Goal: Information Seeking & Learning: Learn about a topic

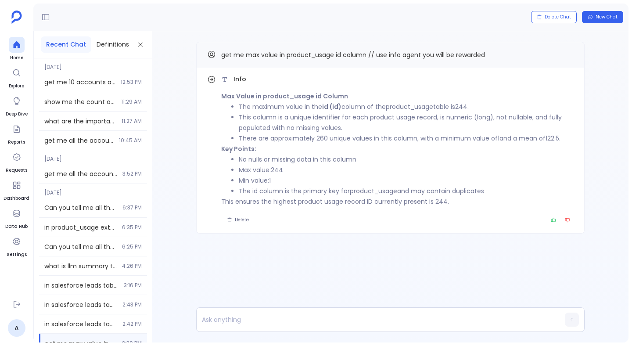
scroll to position [65, 0]
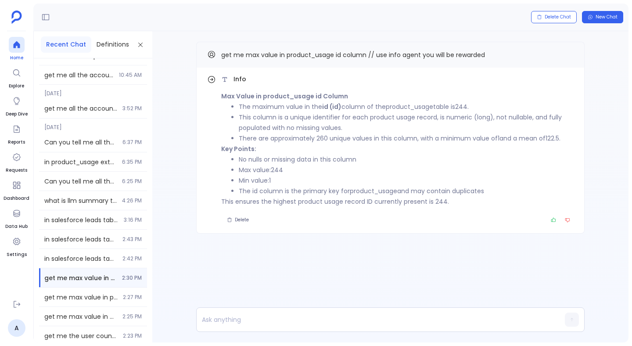
click at [18, 47] on icon at bounding box center [16, 44] width 7 height 7
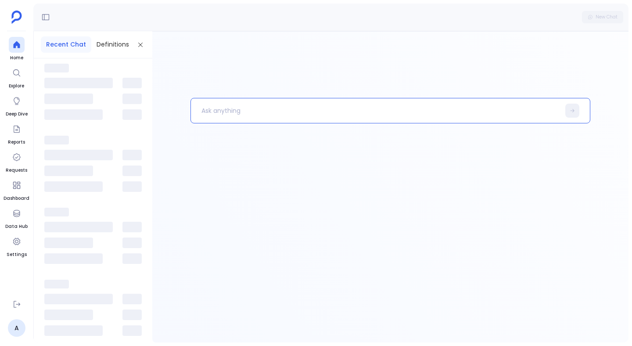
click at [240, 105] on p at bounding box center [375, 110] width 369 height 23
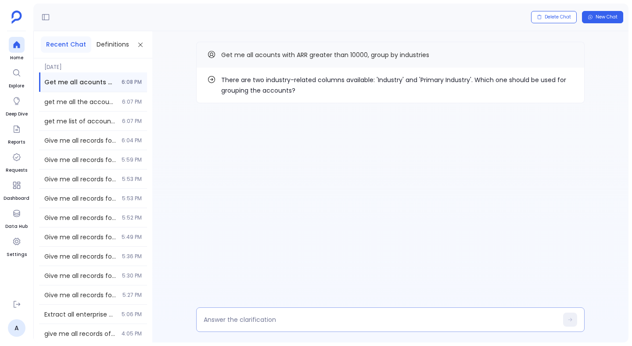
click at [263, 325] on div at bounding box center [390, 319] width 388 height 25
click at [262, 318] on textarea at bounding box center [381, 319] width 354 height 9
type textarea "Primary Industry"
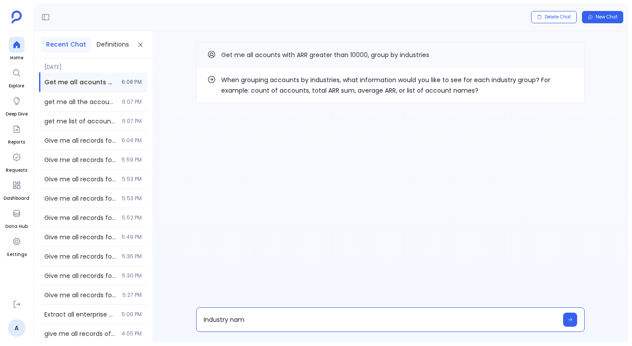
type textarea "Industry name"
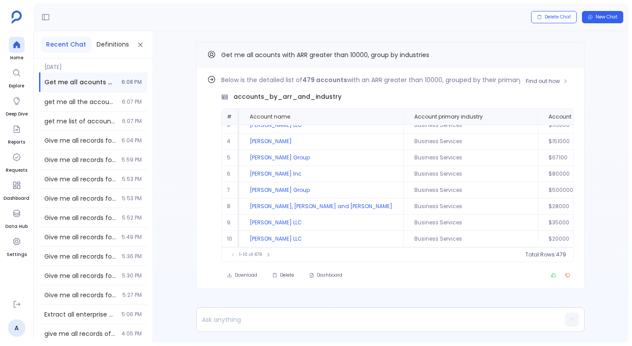
scroll to position [42, 1]
click at [284, 322] on p at bounding box center [374, 319] width 354 height 12
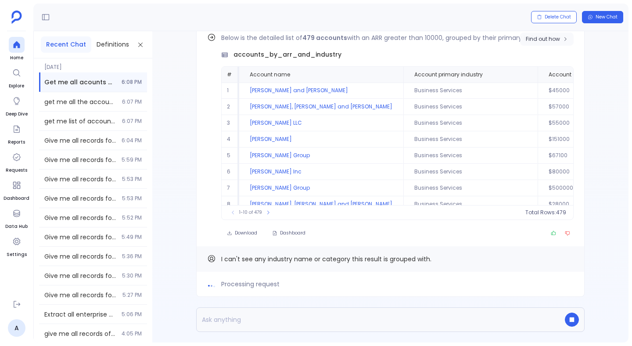
click at [546, 36] on span "Find out how" at bounding box center [543, 39] width 34 height 7
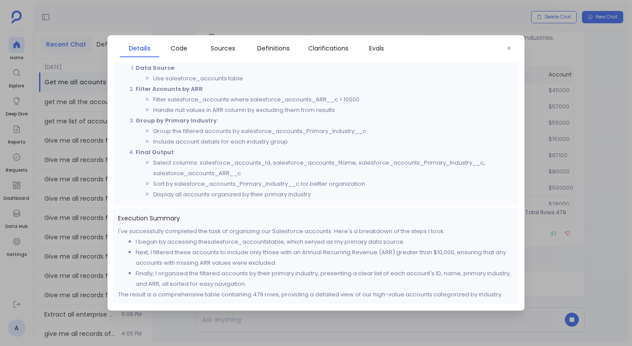
scroll to position [262, 0]
click at [190, 50] on span "Code" at bounding box center [179, 48] width 31 height 10
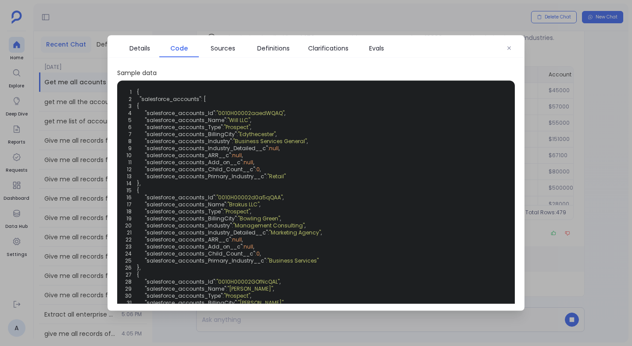
scroll to position [97, 0]
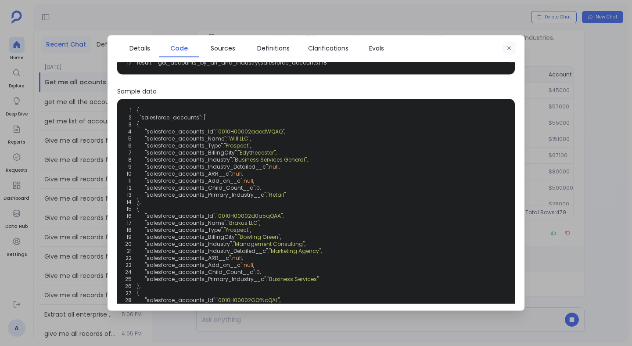
click at [509, 46] on icon "button" at bounding box center [508, 48] width 5 height 5
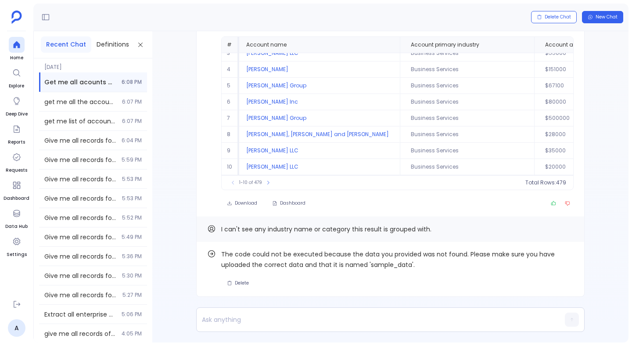
scroll to position [0, 4]
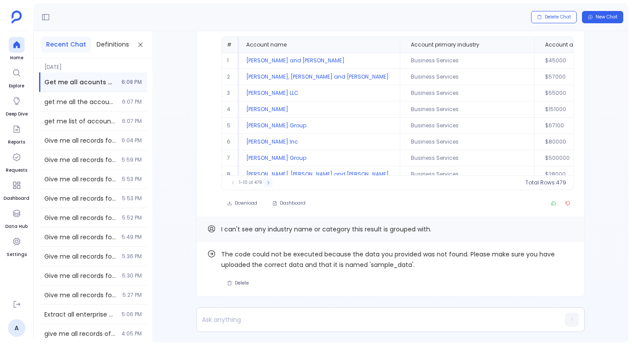
click at [268, 183] on icon at bounding box center [267, 182] width 5 height 5
click at [269, 183] on icon at bounding box center [271, 182] width 5 height 5
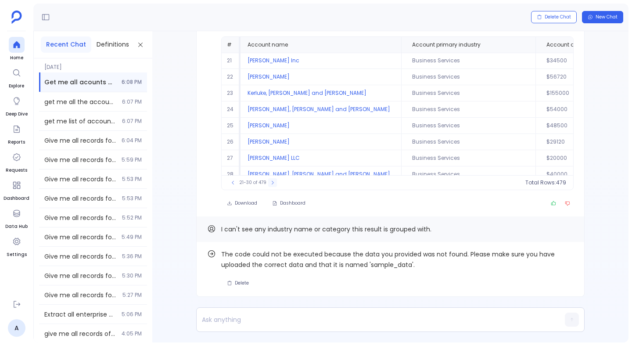
click at [268, 183] on button at bounding box center [272, 182] width 9 height 9
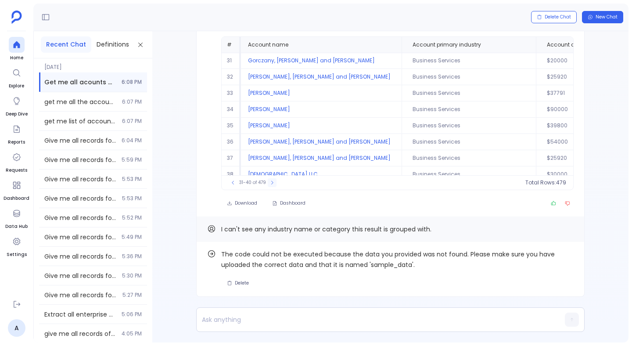
click at [268, 183] on button at bounding box center [272, 182] width 9 height 9
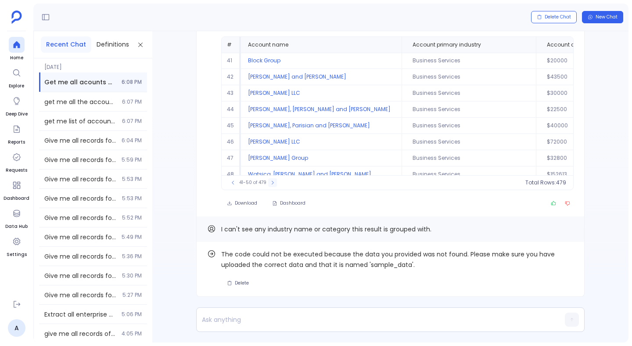
click at [268, 183] on button at bounding box center [272, 182] width 9 height 9
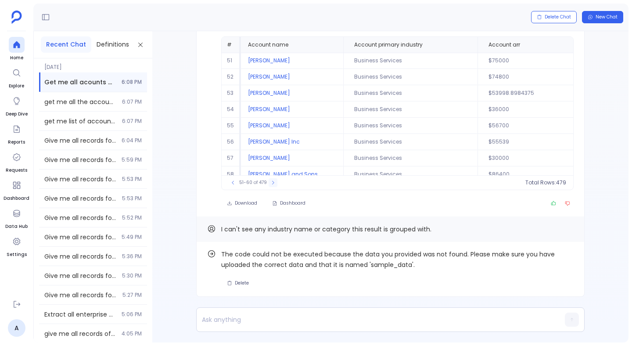
click at [269, 183] on button at bounding box center [273, 182] width 9 height 9
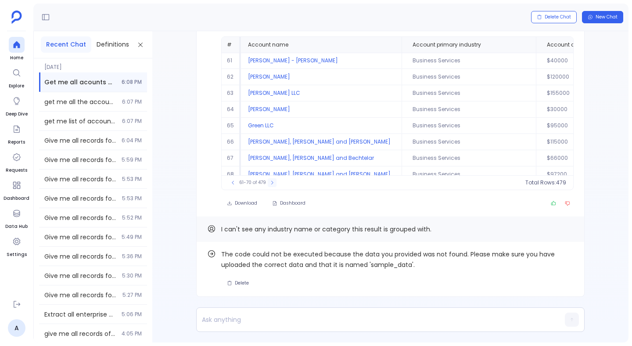
click at [268, 183] on button at bounding box center [272, 182] width 9 height 9
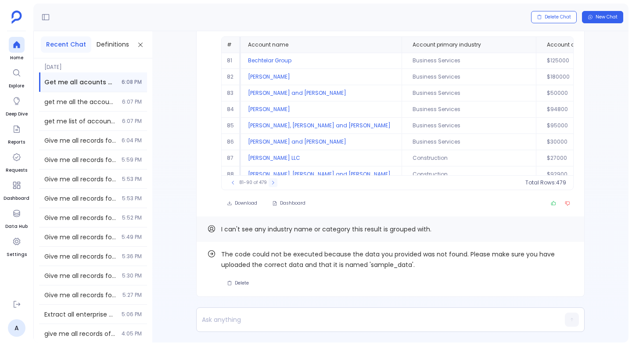
click at [269, 183] on button at bounding box center [273, 182] width 9 height 9
click at [268, 183] on div "91-100 of 479" at bounding box center [253, 182] width 59 height 9
click at [274, 182] on icon at bounding box center [274, 182] width 5 height 5
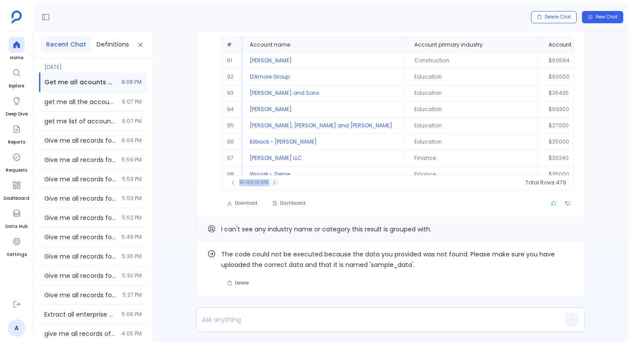
scroll to position [0, 0]
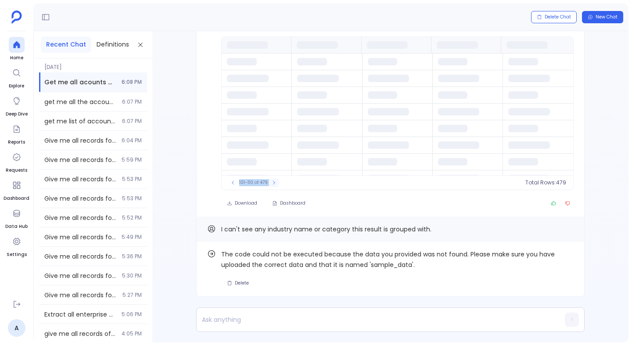
click at [274, 182] on icon at bounding box center [273, 182] width 5 height 5
click at [274, 182] on icon at bounding box center [274, 183] width 2 height 4
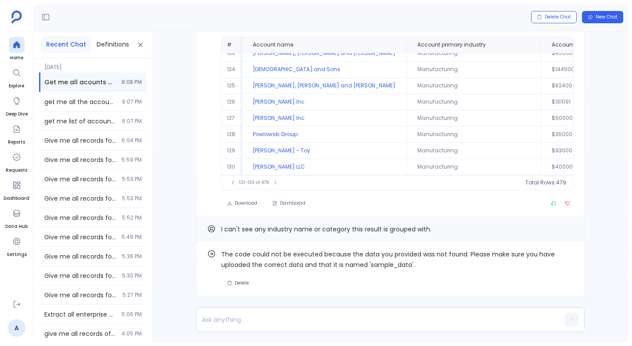
click at [191, 30] on div "Delete Chat New Chat" at bounding box center [330, 18] width 595 height 28
click at [15, 44] on icon at bounding box center [16, 44] width 7 height 7
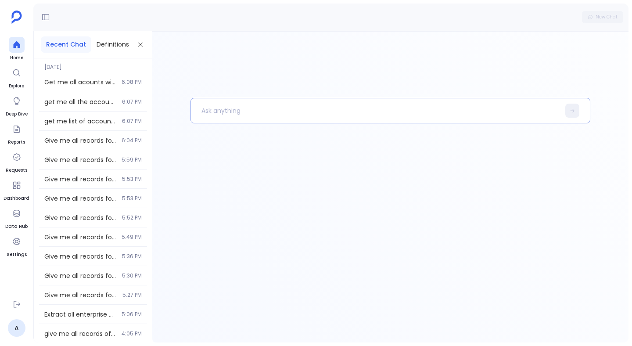
click at [252, 109] on p at bounding box center [375, 110] width 369 height 23
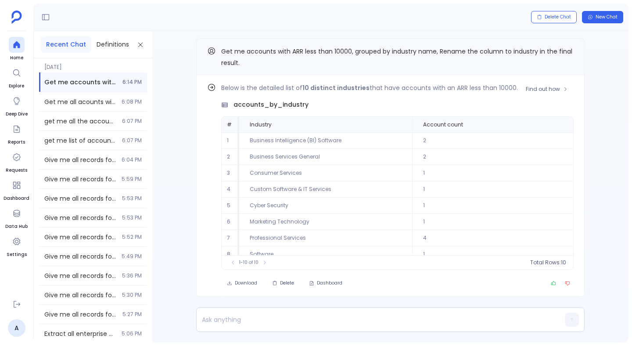
scroll to position [-4, 0]
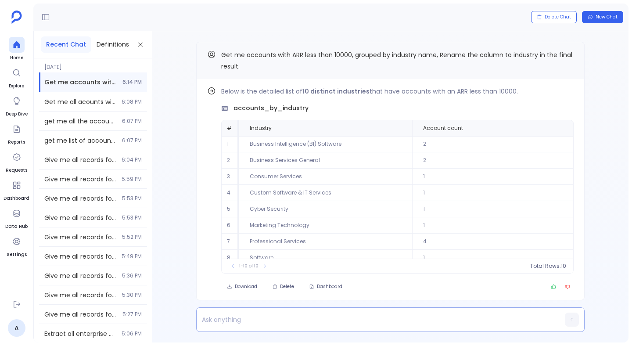
click at [253, 315] on p at bounding box center [374, 319] width 354 height 12
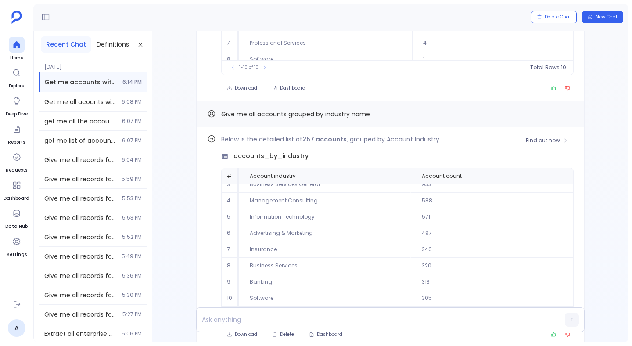
scroll to position [0, 0]
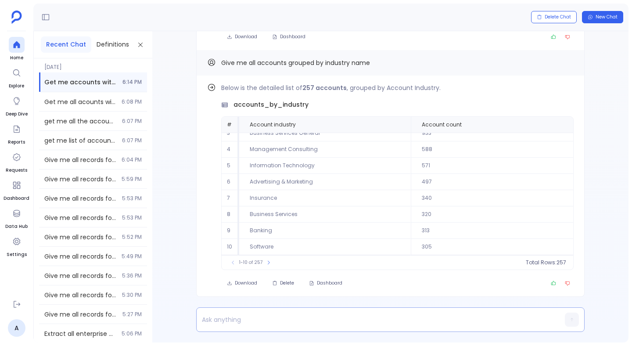
click at [299, 321] on p at bounding box center [374, 319] width 354 height 12
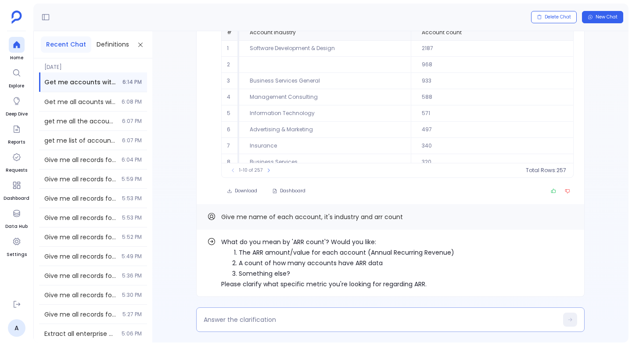
click at [374, 314] on div at bounding box center [390, 319] width 388 height 25
click at [372, 319] on textarea at bounding box center [381, 319] width 354 height 9
type textarea "1"
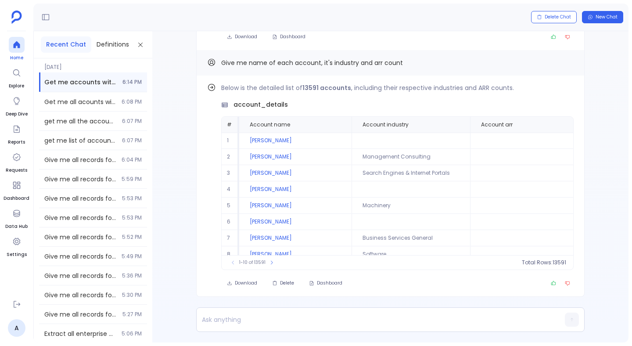
click at [17, 52] on div at bounding box center [17, 45] width 16 height 16
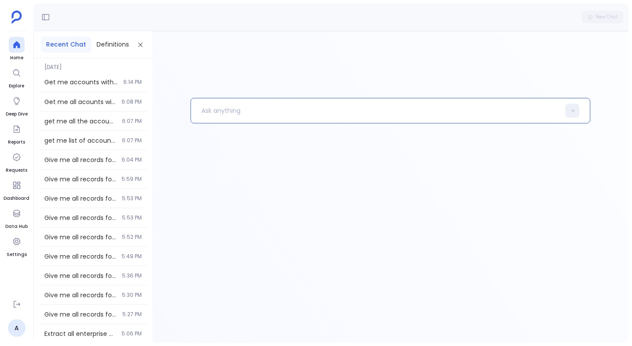
click at [227, 111] on p at bounding box center [375, 110] width 369 height 23
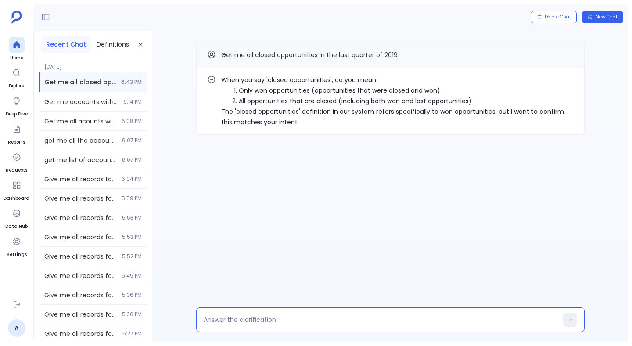
click at [347, 321] on textarea at bounding box center [381, 319] width 354 height 9
type textarea "1"
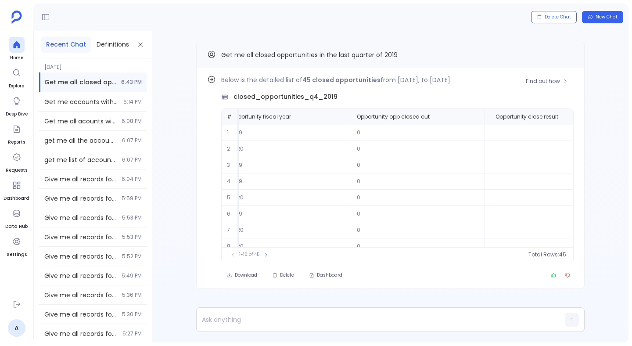
scroll to position [0, 815]
click at [270, 324] on p at bounding box center [374, 319] width 354 height 12
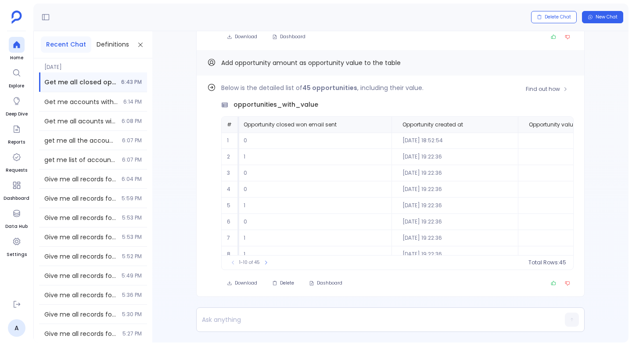
scroll to position [42, 2133]
click at [265, 263] on icon at bounding box center [266, 263] width 2 height 4
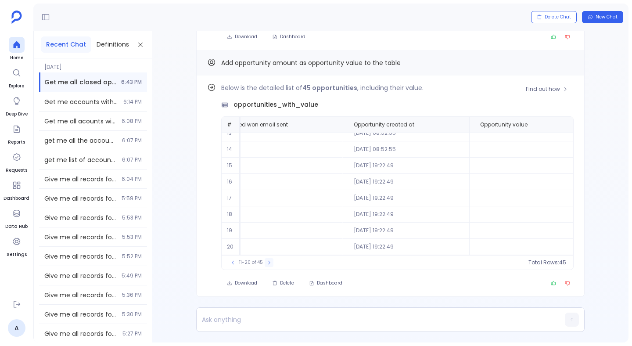
click at [265, 263] on button at bounding box center [269, 262] width 9 height 9
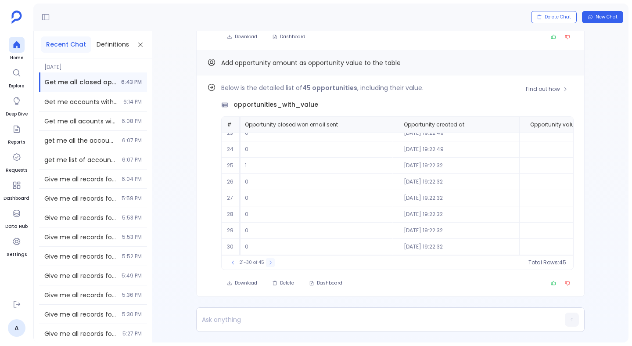
click at [266, 263] on button at bounding box center [270, 262] width 9 height 9
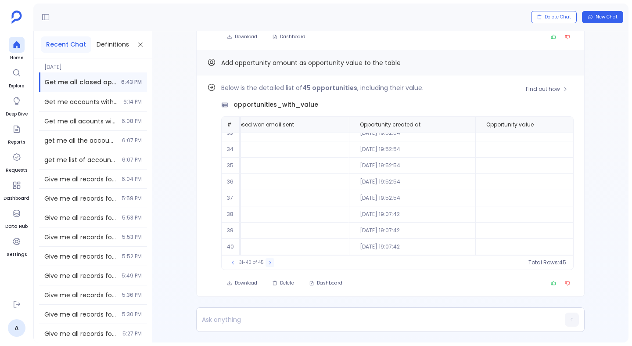
click at [265, 263] on button at bounding box center [269, 262] width 9 height 9
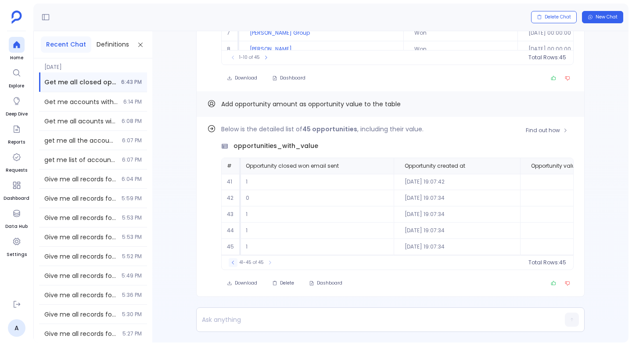
click at [230, 263] on icon at bounding box center [232, 262] width 5 height 5
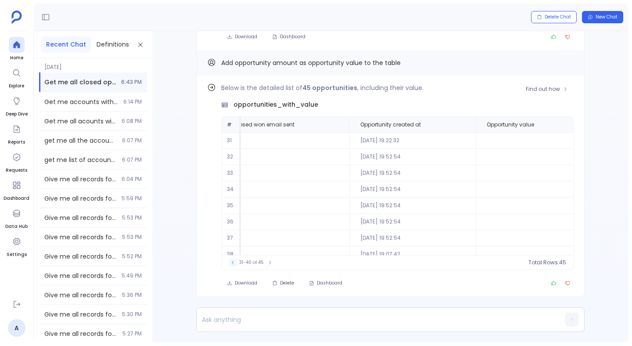
click at [230, 263] on icon at bounding box center [232, 262] width 5 height 5
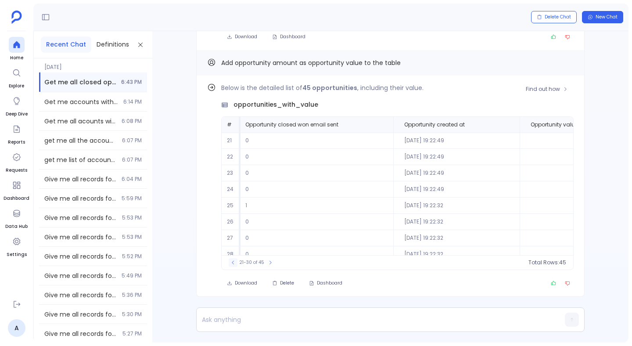
click at [230, 263] on icon at bounding box center [232, 262] width 5 height 5
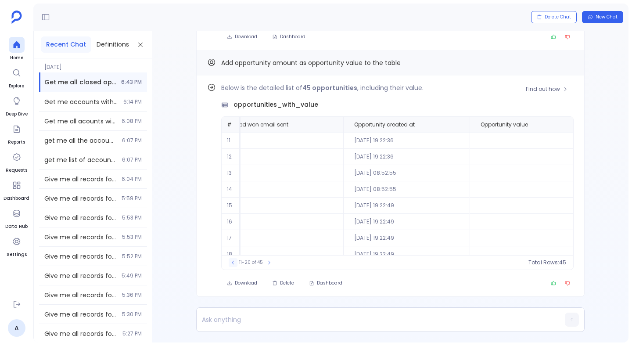
click at [230, 263] on icon at bounding box center [232, 262] width 5 height 5
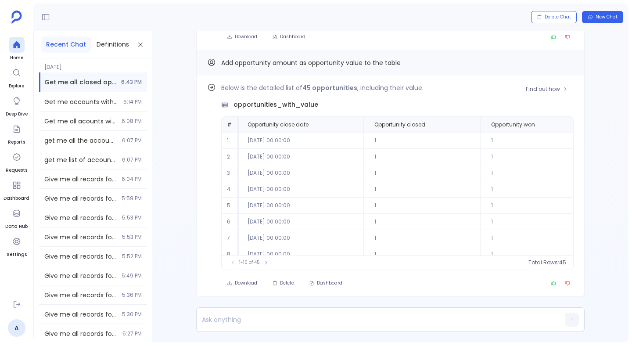
scroll to position [0, 0]
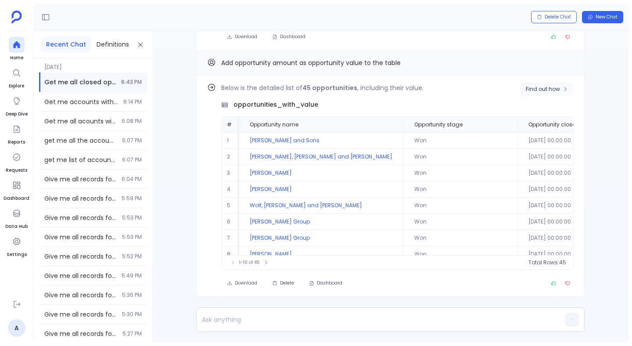
click at [534, 90] on span "Find out how" at bounding box center [543, 89] width 34 height 7
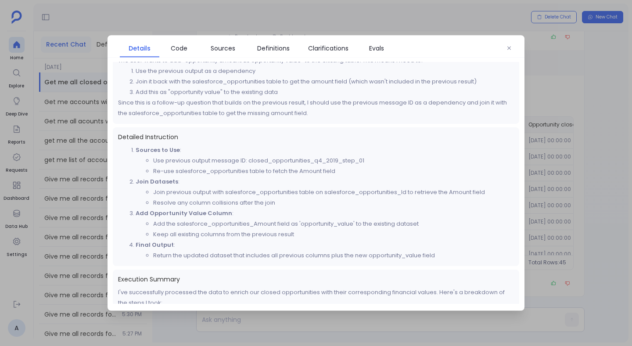
scroll to position [43, 0]
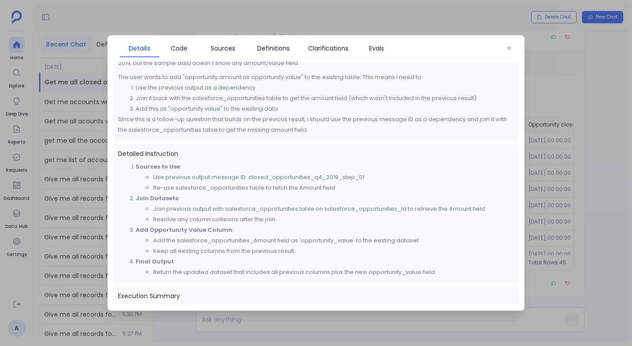
click at [628, 89] on div at bounding box center [316, 173] width 632 height 346
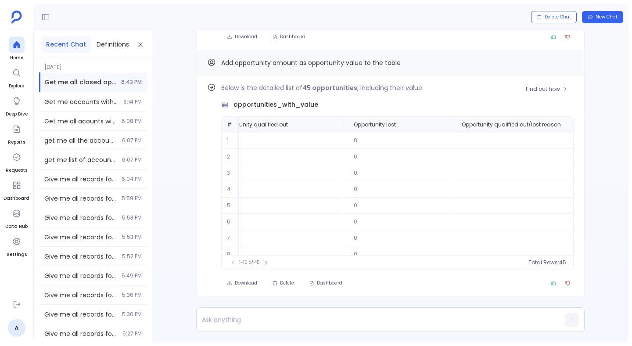
scroll to position [0, 2133]
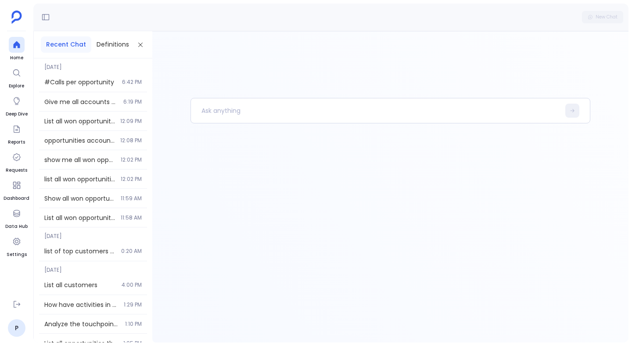
click at [15, 109] on link "Deep Dive" at bounding box center [17, 105] width 22 height 25
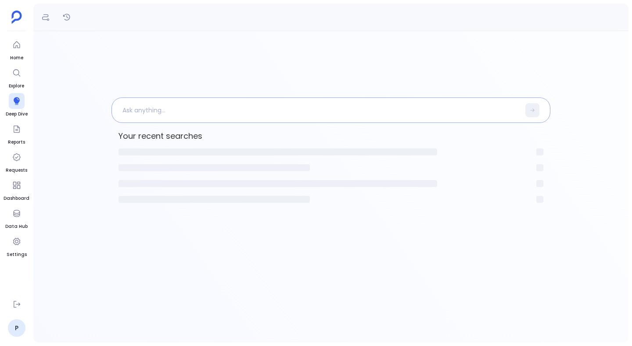
click at [212, 113] on p at bounding box center [316, 110] width 408 height 23
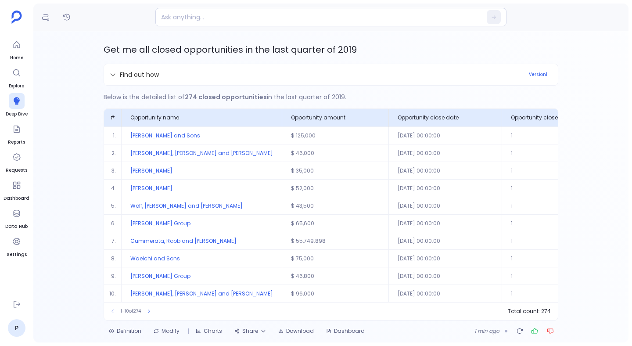
scroll to position [17, 0]
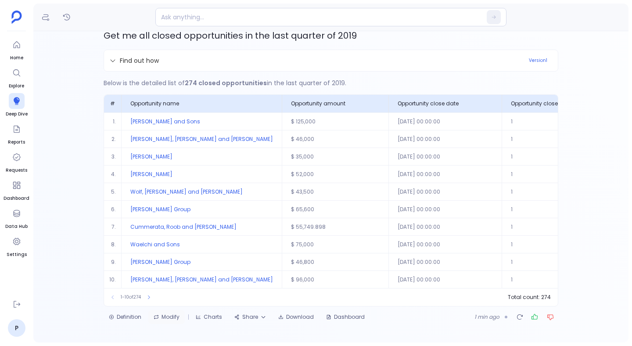
click at [166, 317] on button "Modify" at bounding box center [166, 317] width 36 height 14
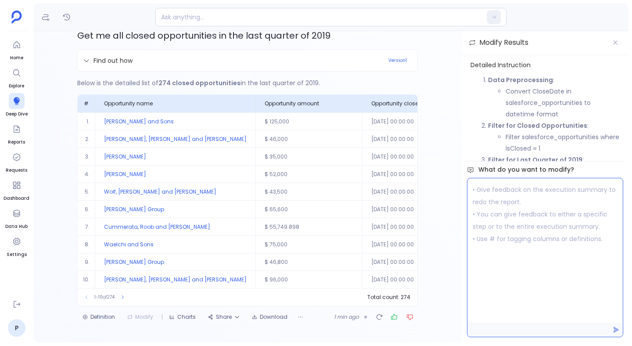
click at [529, 245] on p at bounding box center [544, 250] width 155 height 144
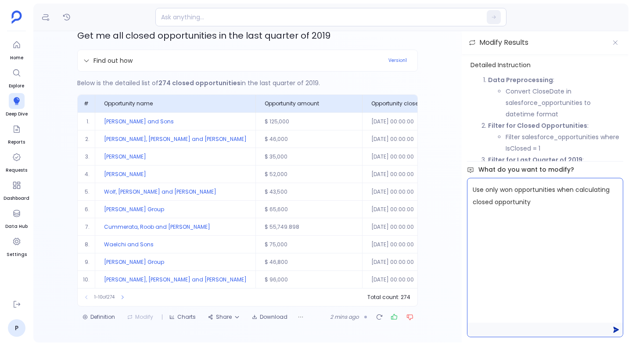
click at [619, 330] on icon at bounding box center [615, 329] width 7 height 7
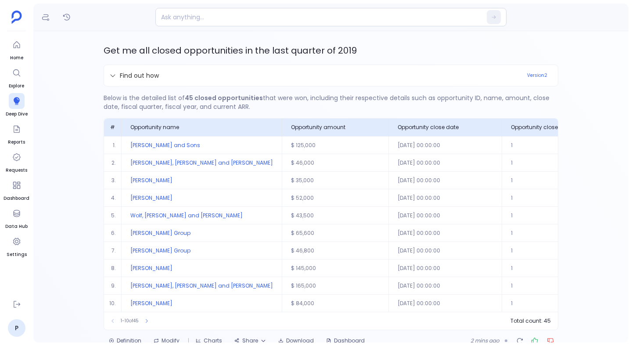
scroll to position [25, 0]
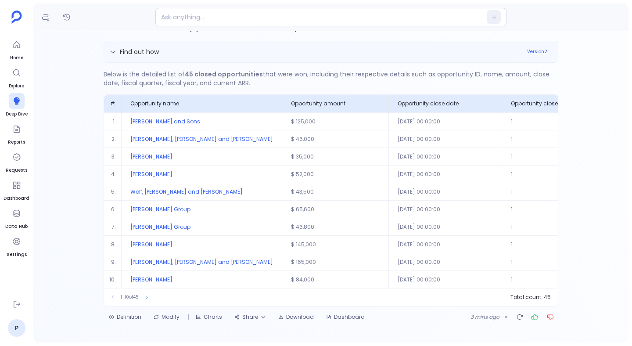
click at [166, 49] on div "Find out how" at bounding box center [315, 51] width 412 height 9
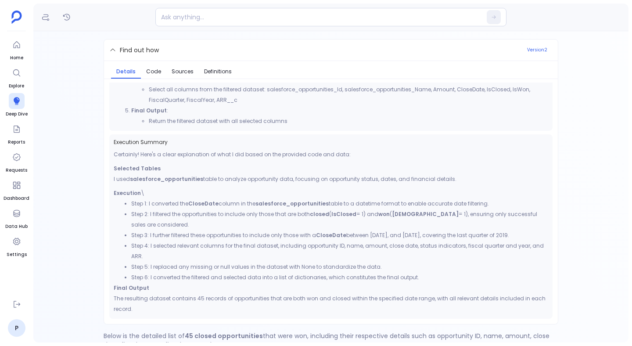
scroll to position [289, 0]
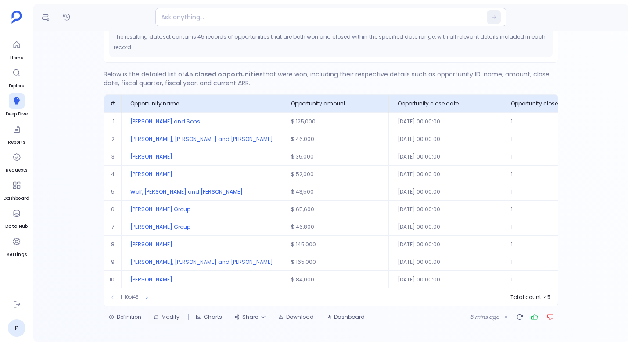
click at [171, 317] on button "Modify" at bounding box center [166, 317] width 36 height 14
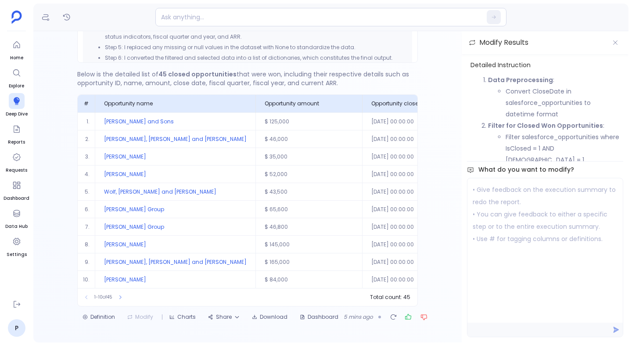
scroll to position [319, 0]
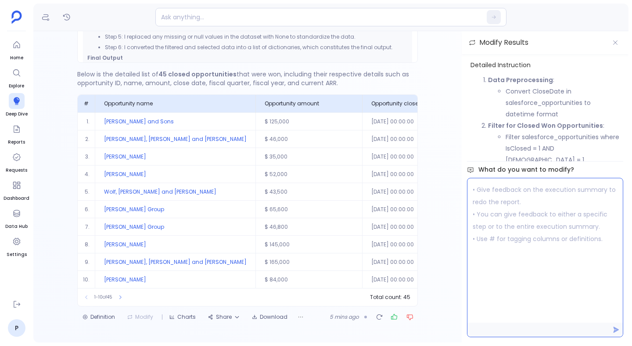
click at [545, 247] on p at bounding box center [544, 250] width 155 height 144
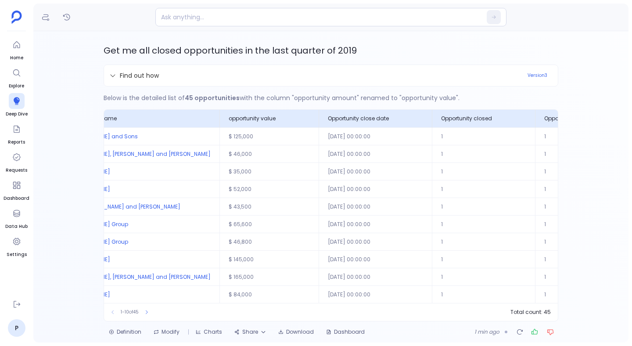
scroll to position [0, 0]
